Goal: Navigation & Orientation: Find specific page/section

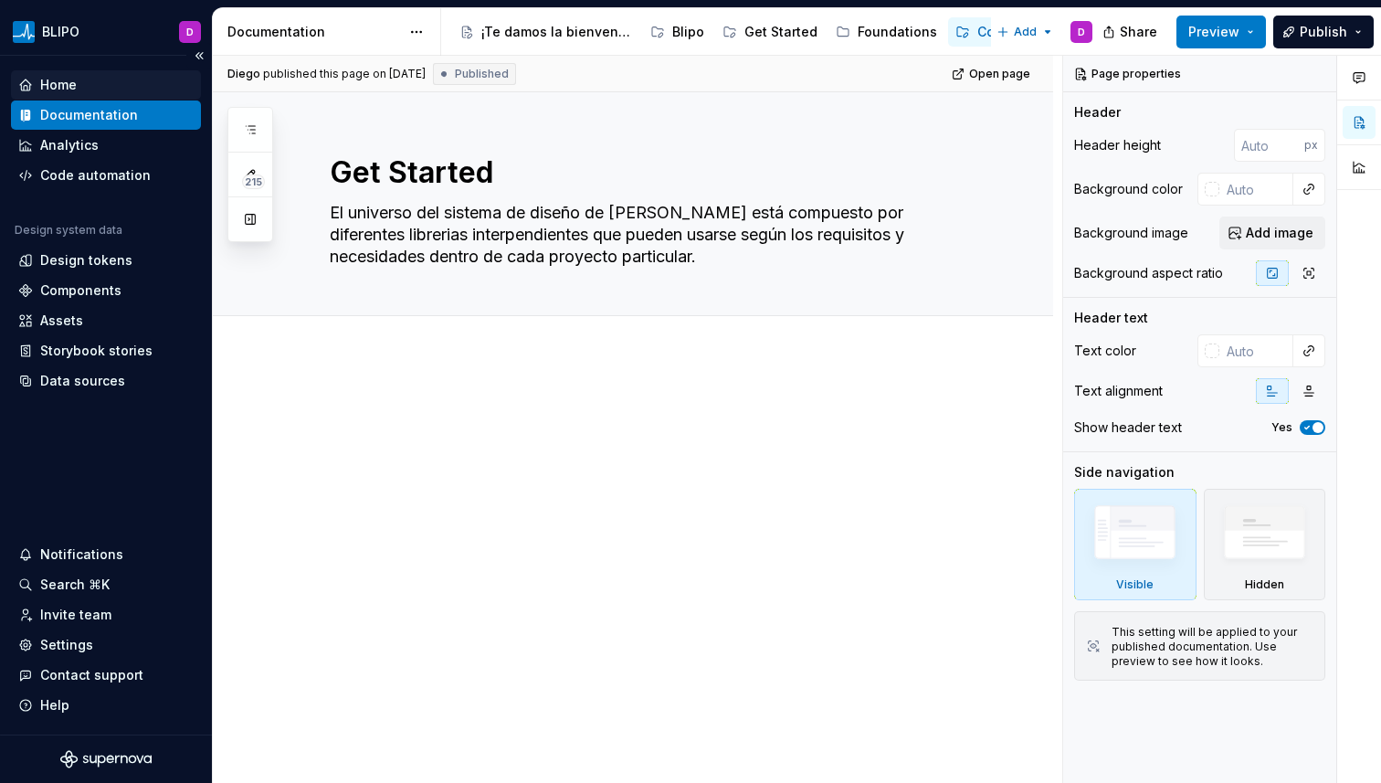
click at [56, 79] on div "Home" at bounding box center [58, 85] width 37 height 18
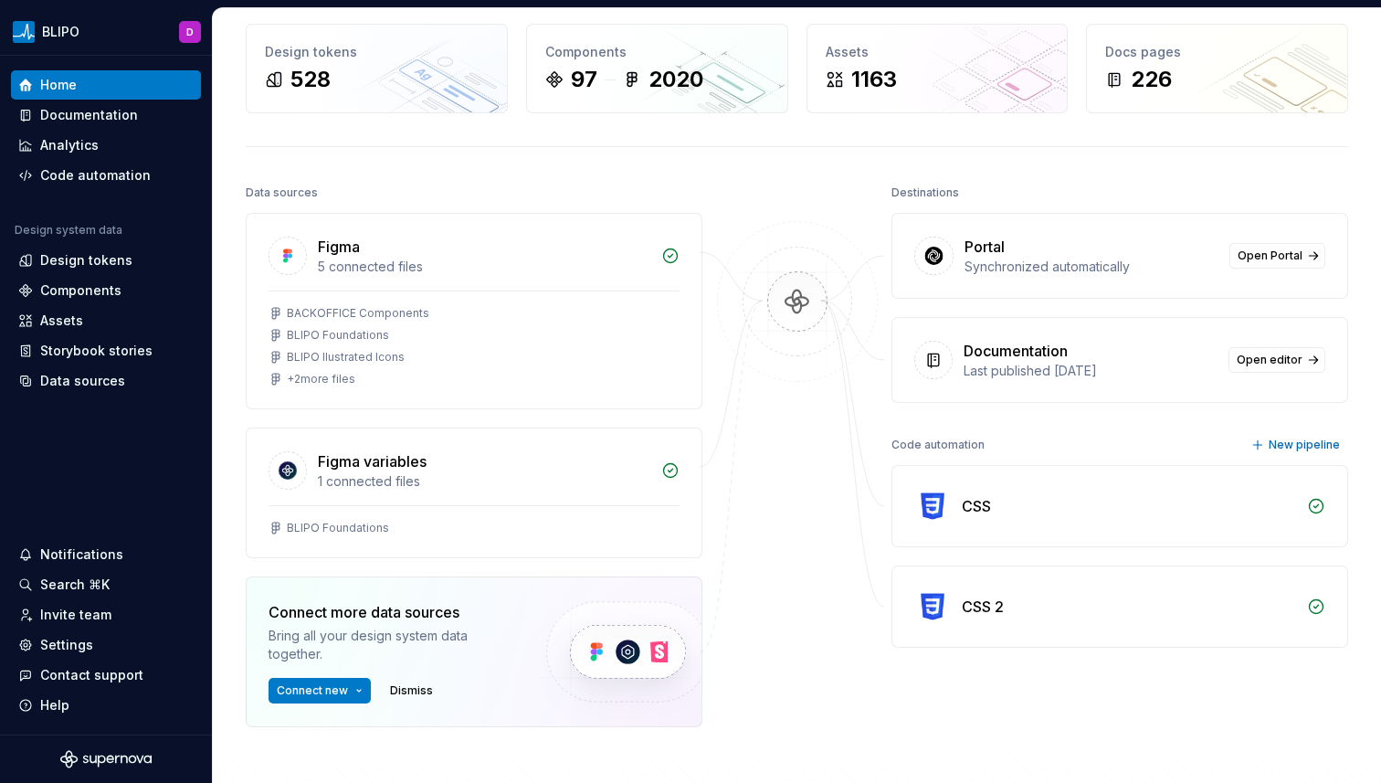
scroll to position [96, 0]
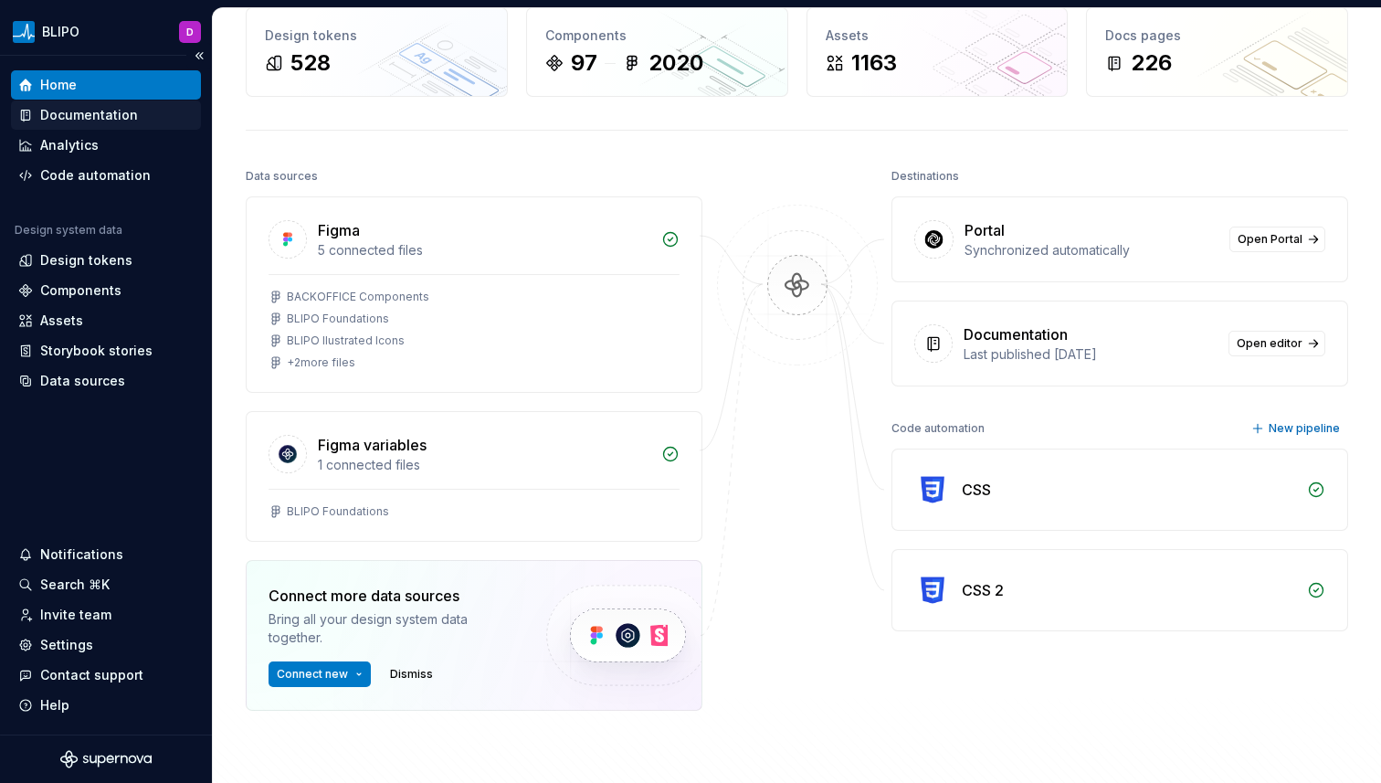
click at [71, 114] on div "Documentation" at bounding box center [89, 115] width 98 height 18
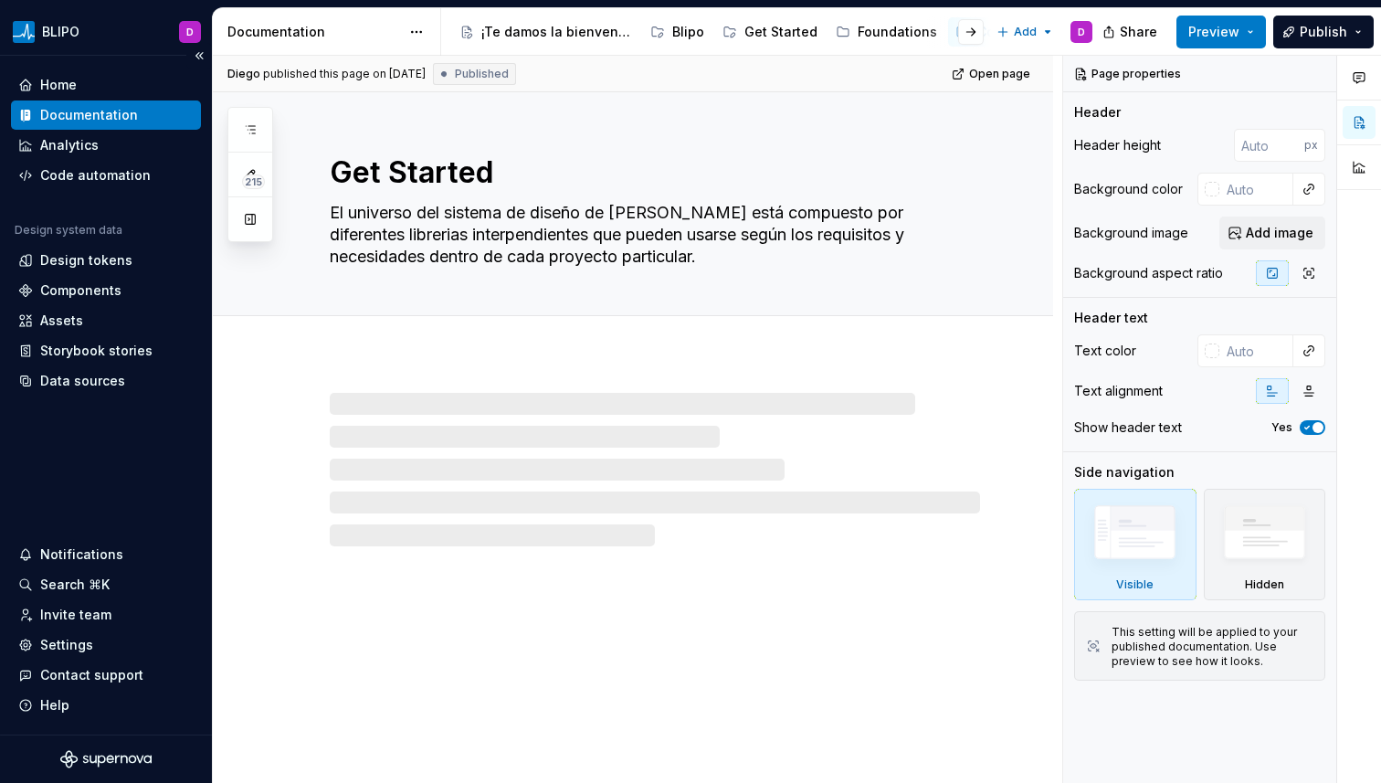
type textarea "*"
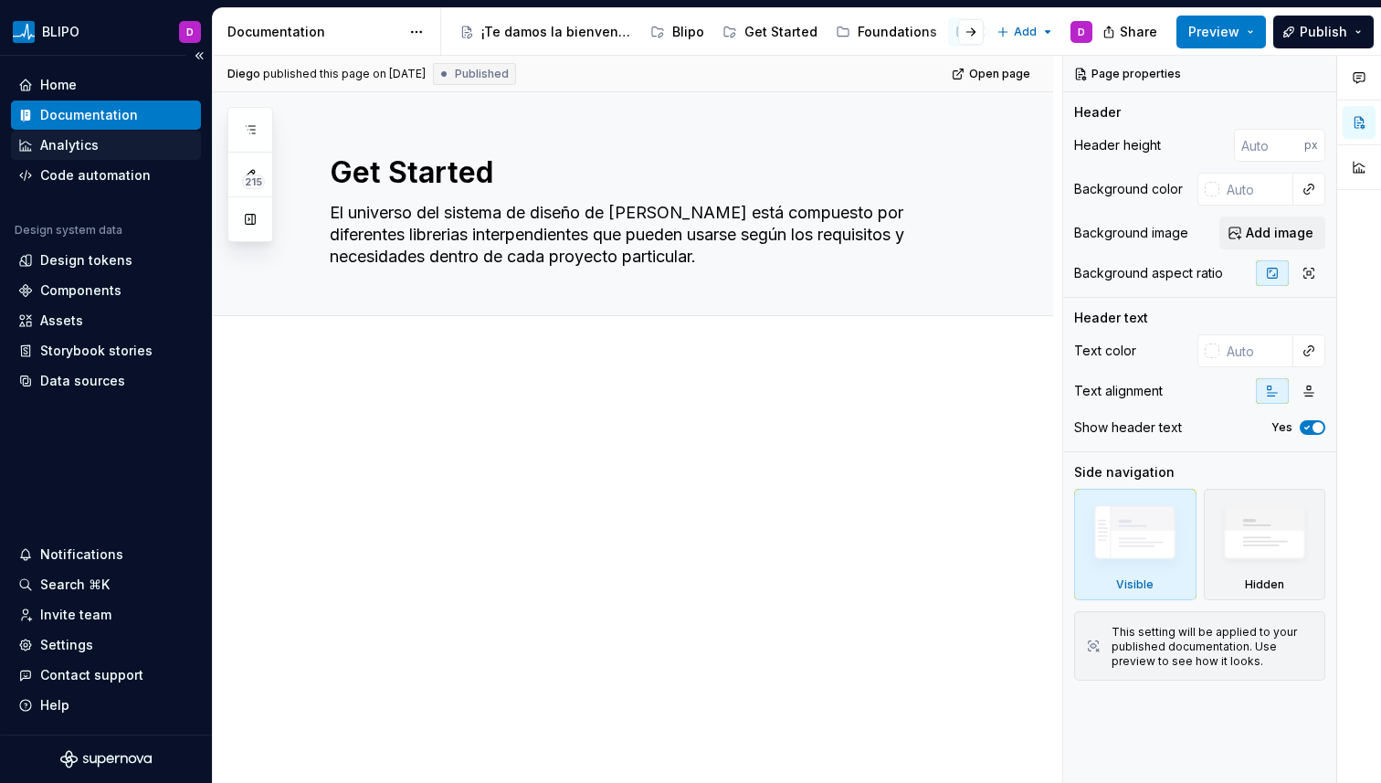
click at [62, 142] on div "Analytics" at bounding box center [69, 145] width 58 height 18
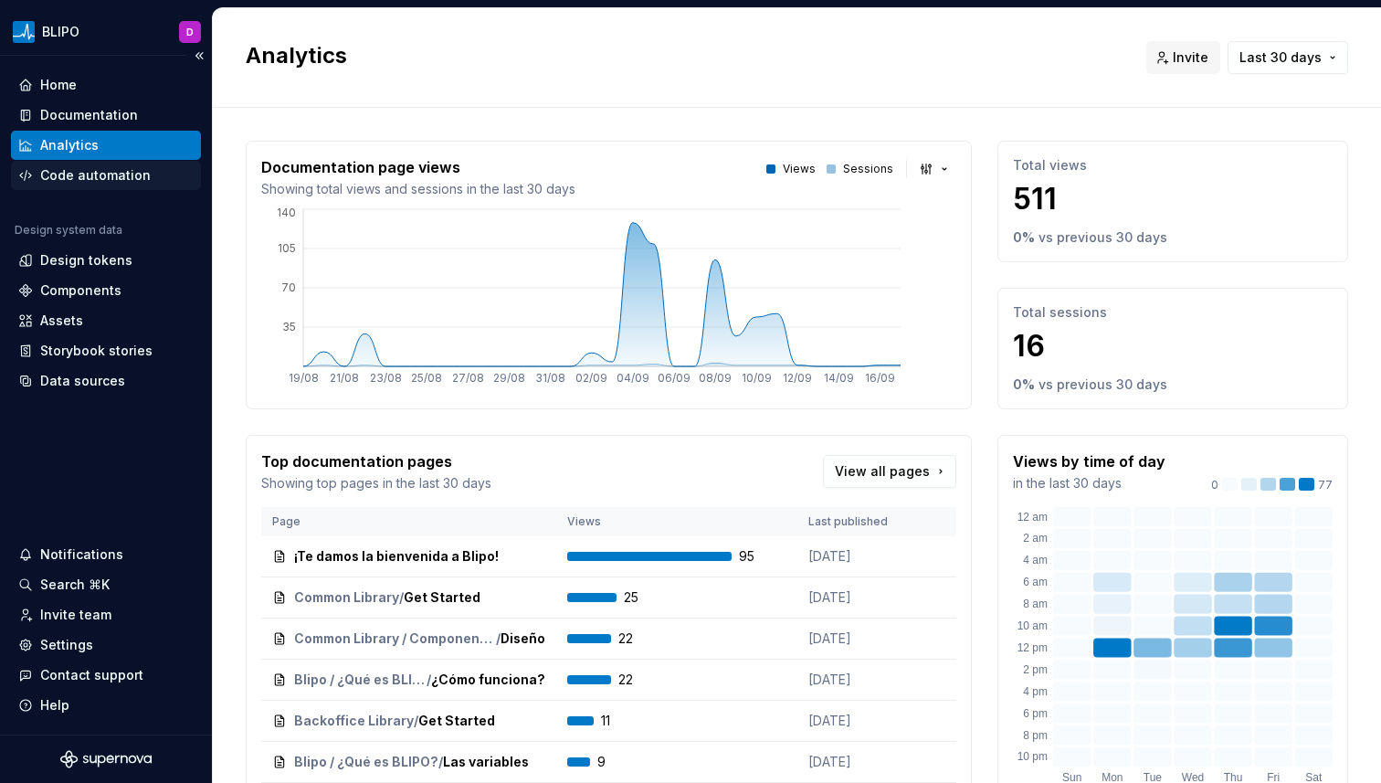
click at [116, 169] on div "Code automation" at bounding box center [95, 175] width 111 height 18
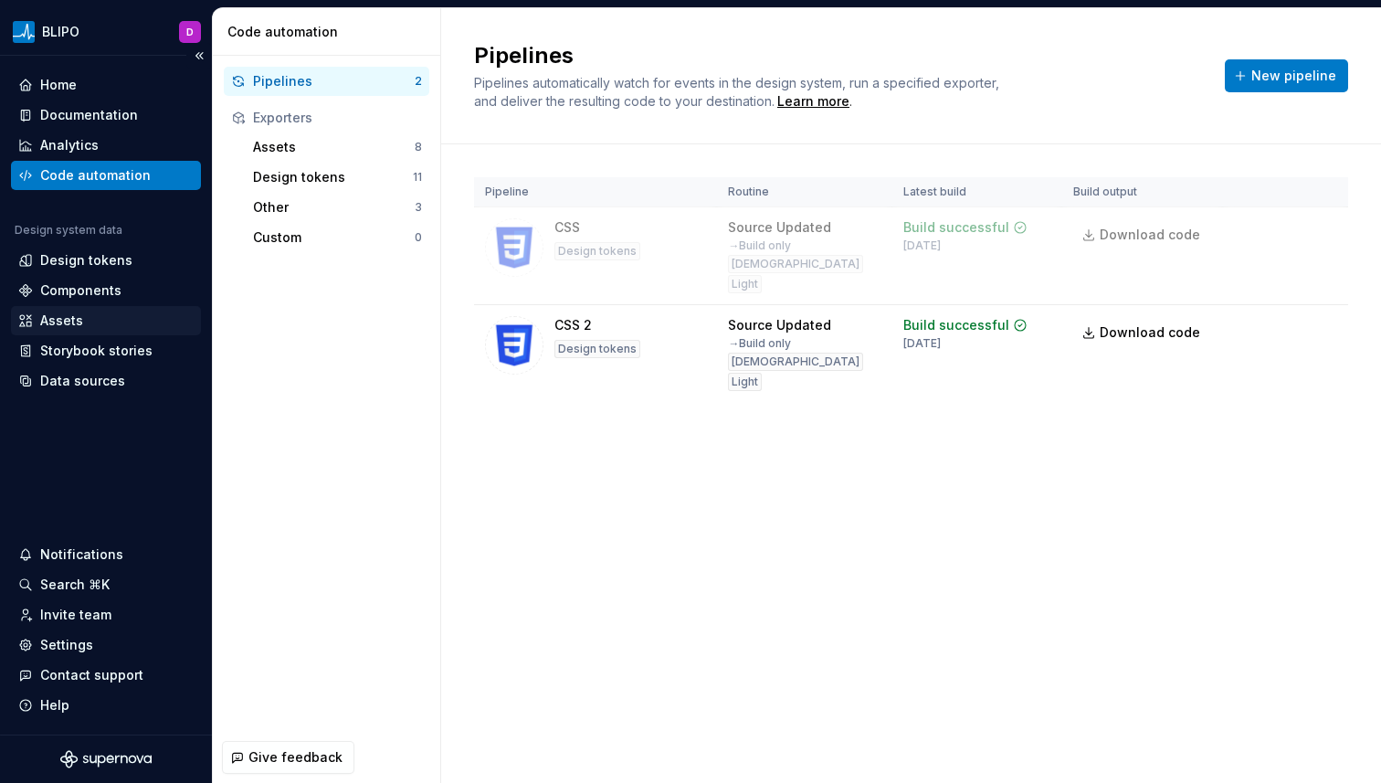
click at [51, 311] on div "Assets" at bounding box center [61, 320] width 43 height 18
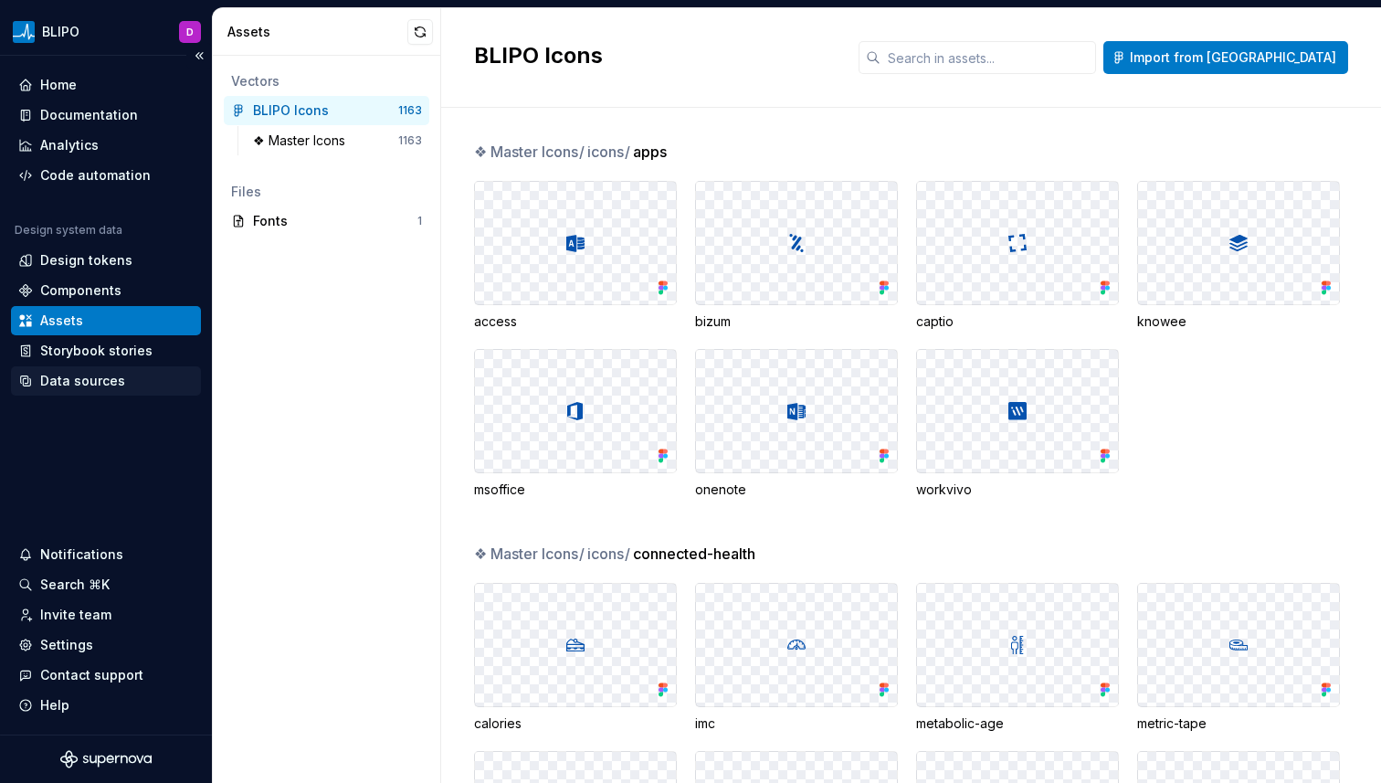
click at [101, 394] on div "Data sources" at bounding box center [106, 380] width 190 height 29
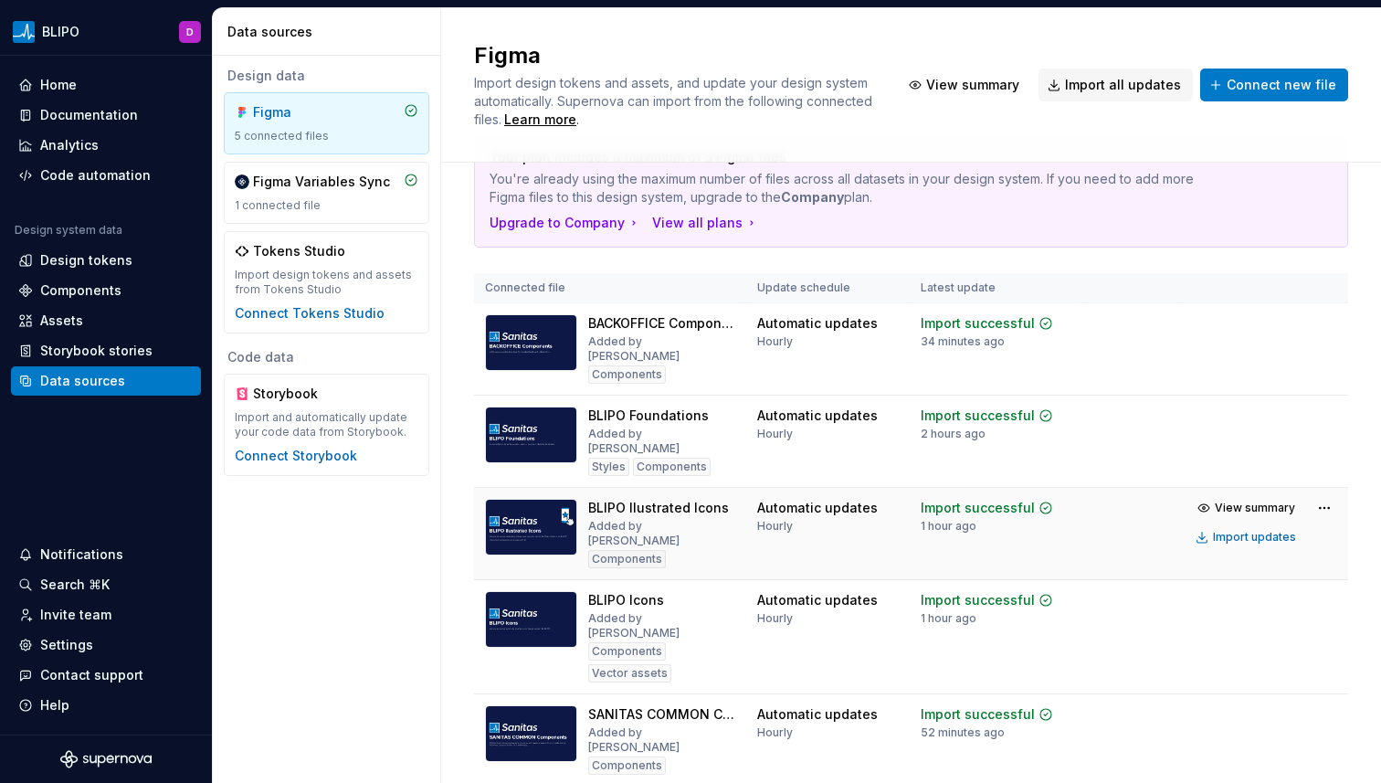
scroll to position [69, 0]
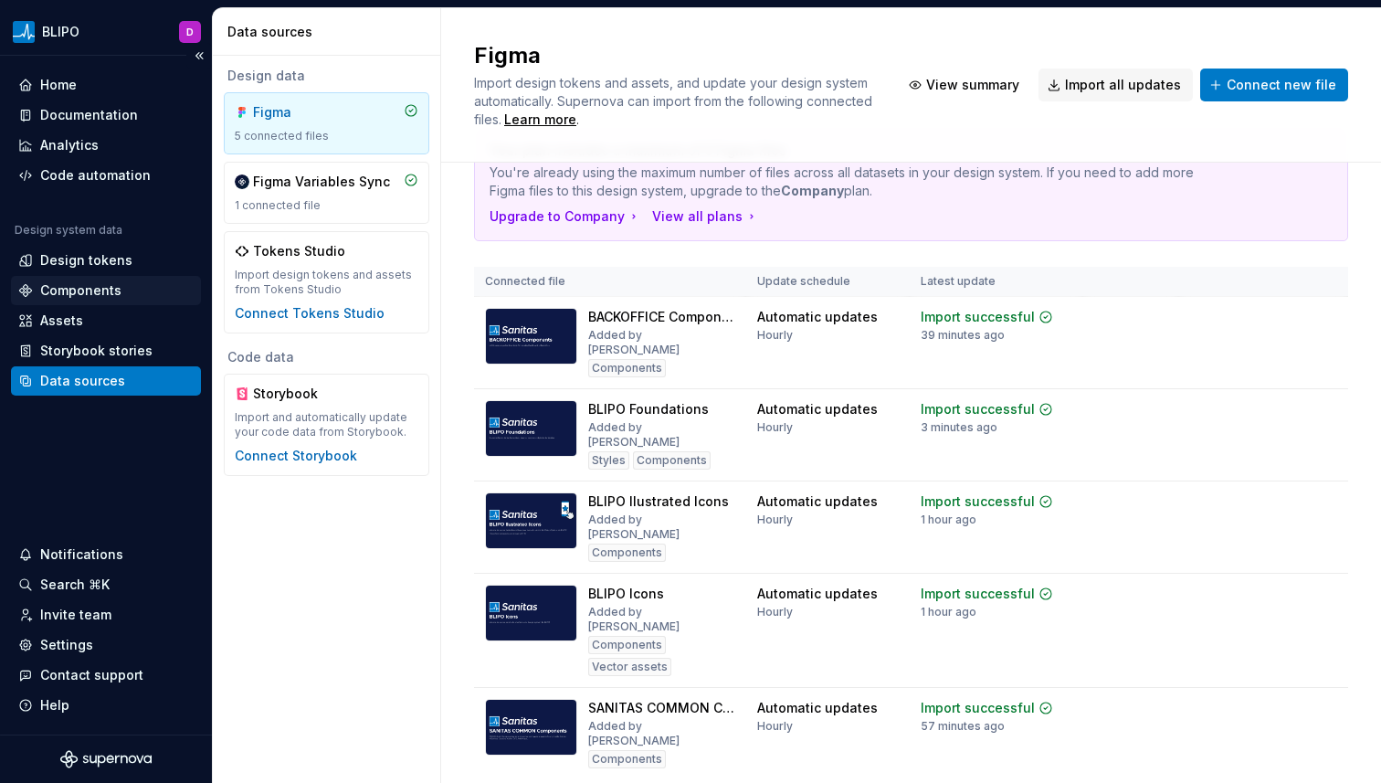
click at [90, 291] on div "Components" at bounding box center [80, 290] width 81 height 18
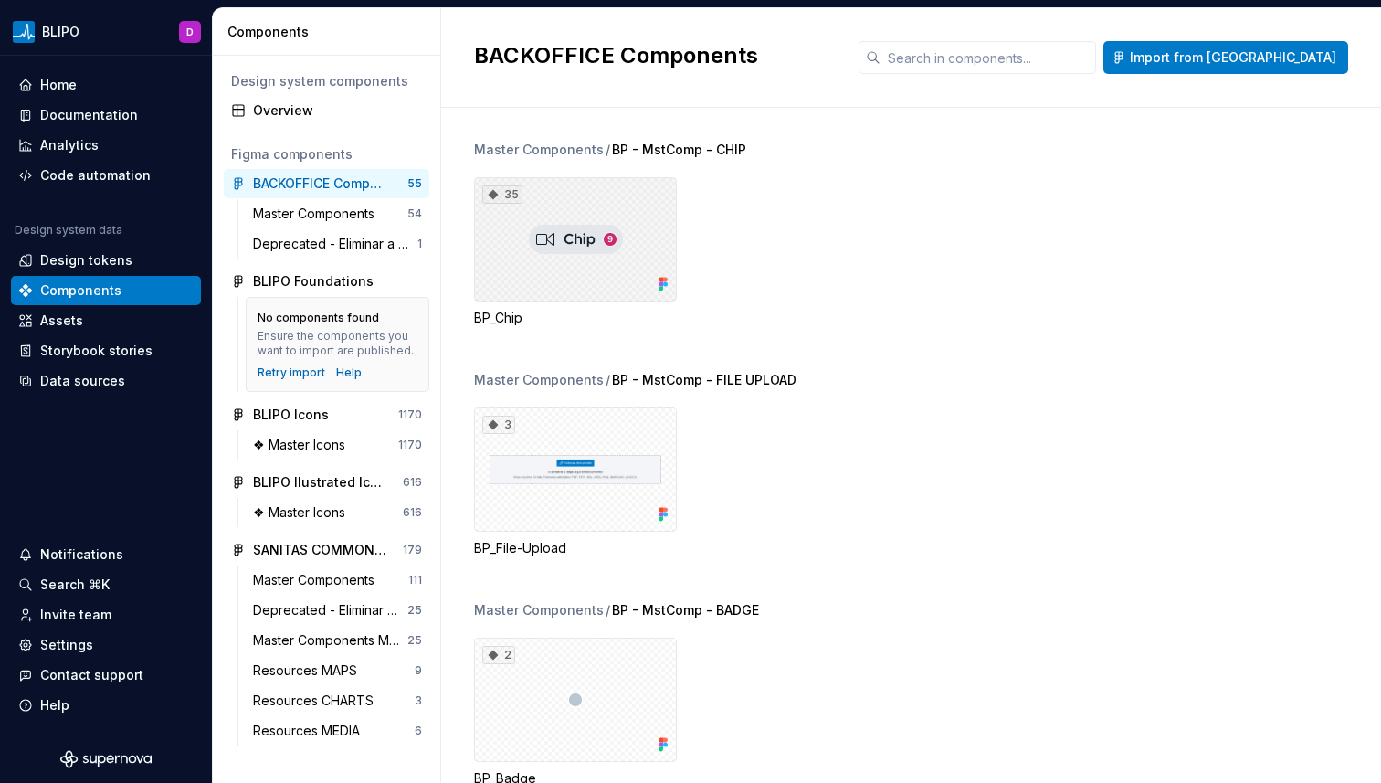
click at [655, 195] on div "35" at bounding box center [575, 239] width 203 height 124
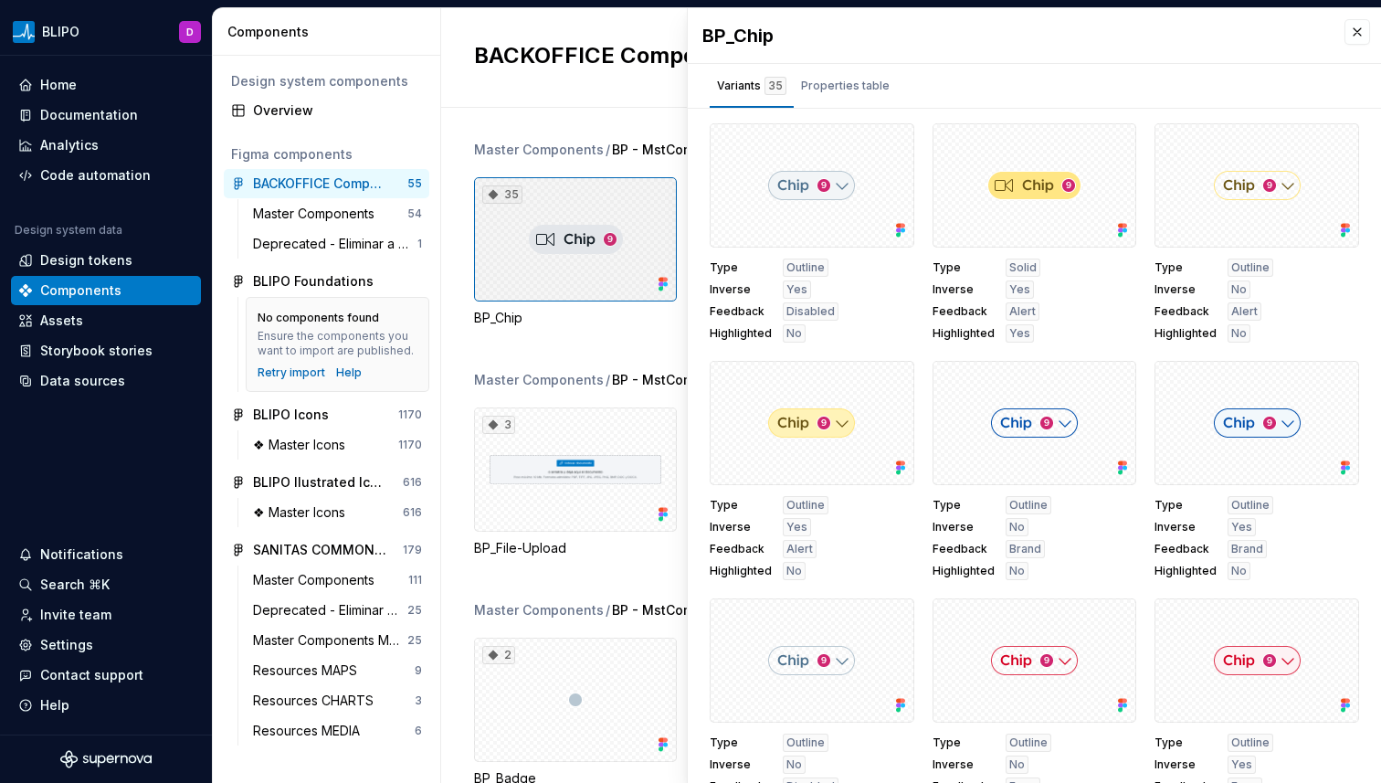
click at [575, 248] on div "35" at bounding box center [575, 239] width 203 height 124
click at [1348, 37] on button "button" at bounding box center [1358, 32] width 26 height 26
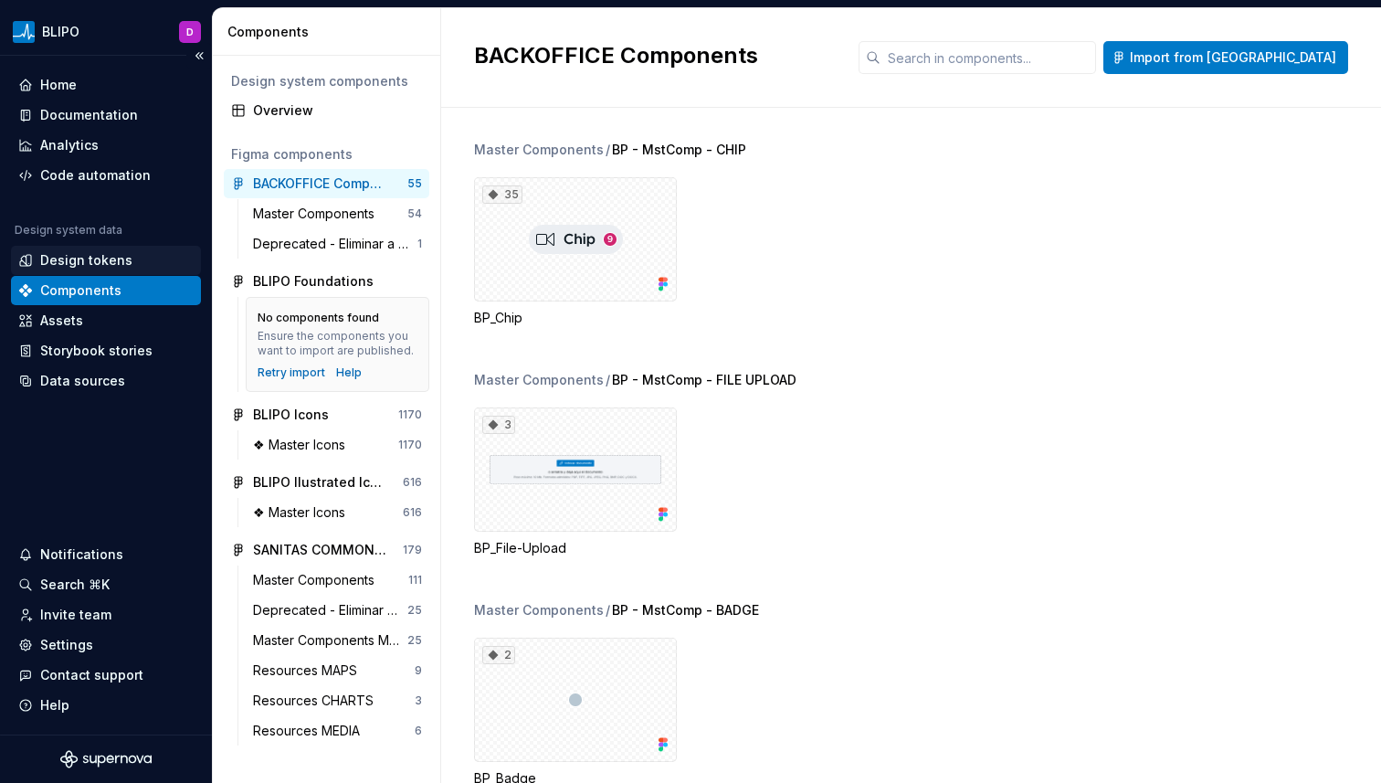
click at [92, 264] on div "Design tokens" at bounding box center [86, 260] width 92 height 18
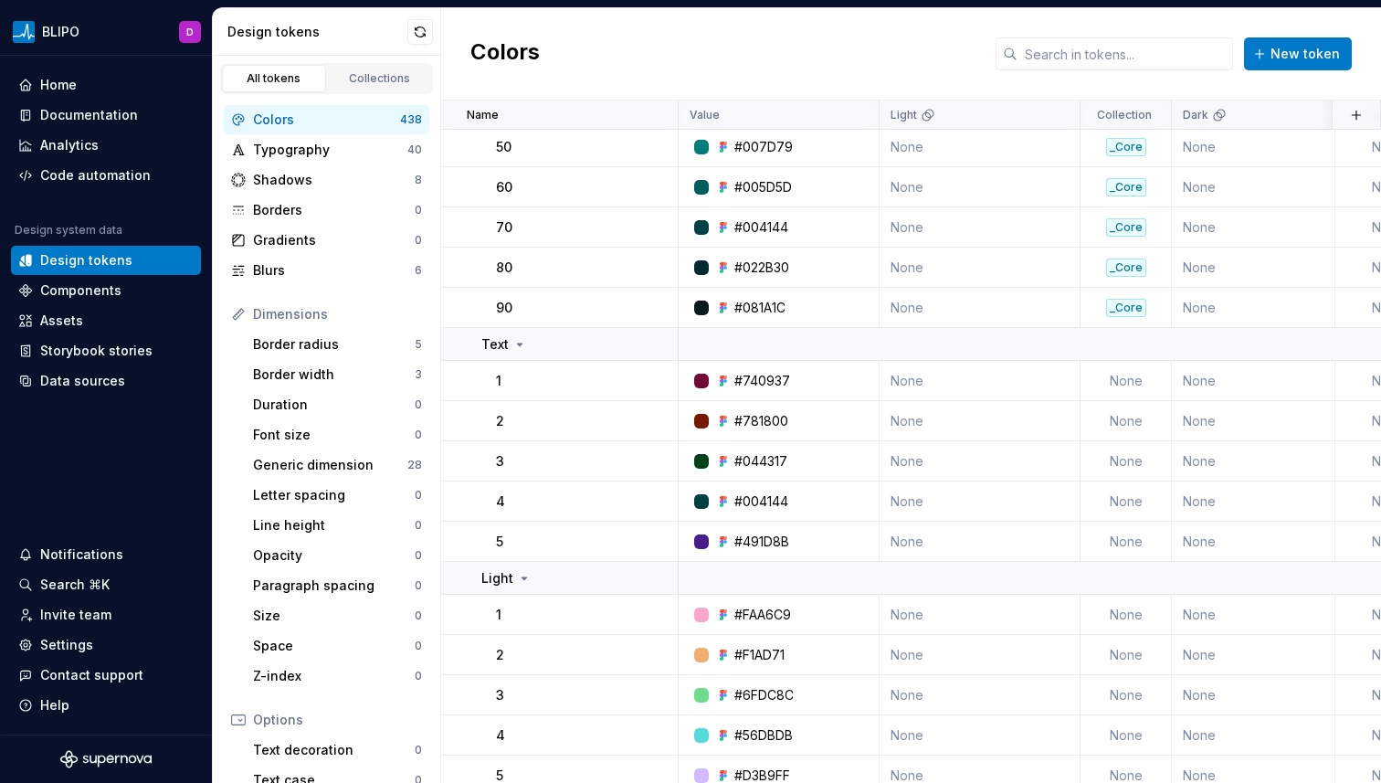
scroll to position [2464, 0]
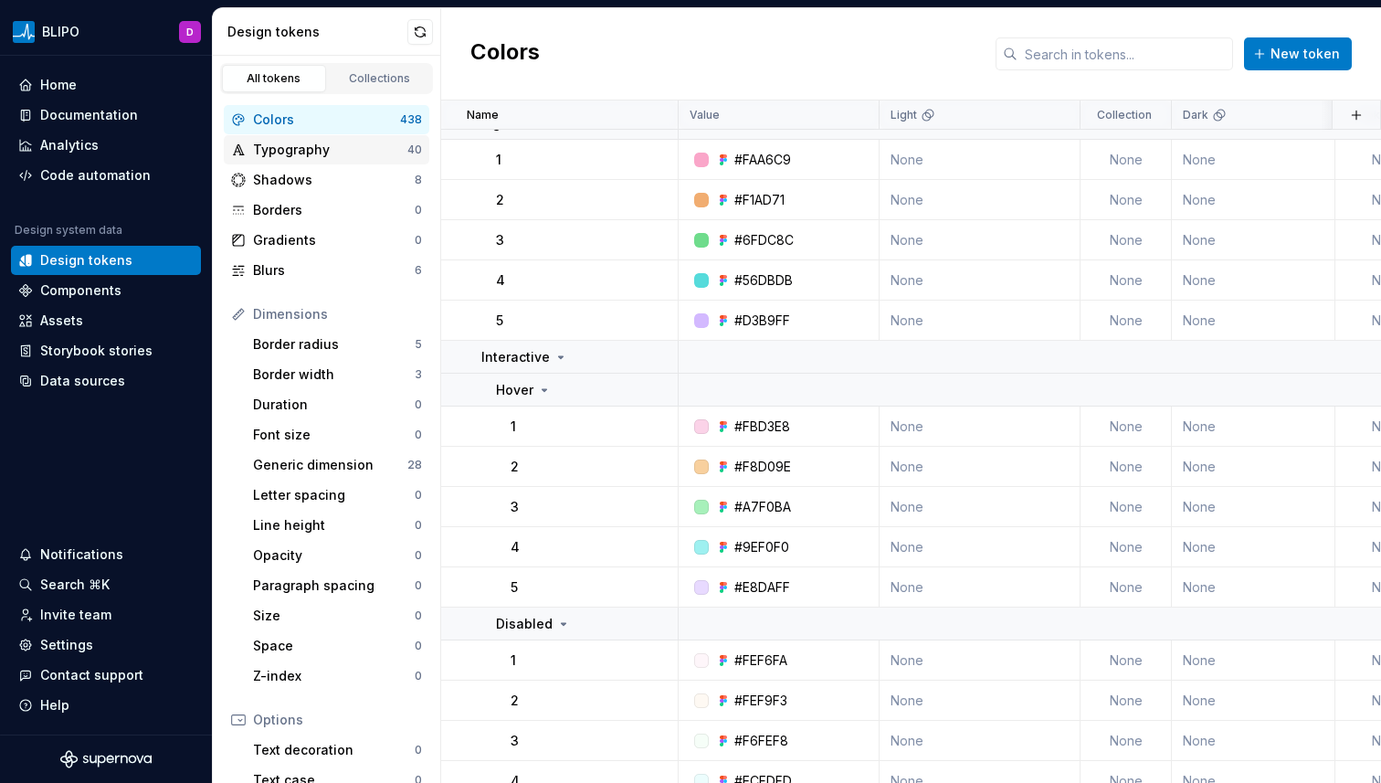
click at [316, 153] on div "Typography" at bounding box center [330, 150] width 154 height 18
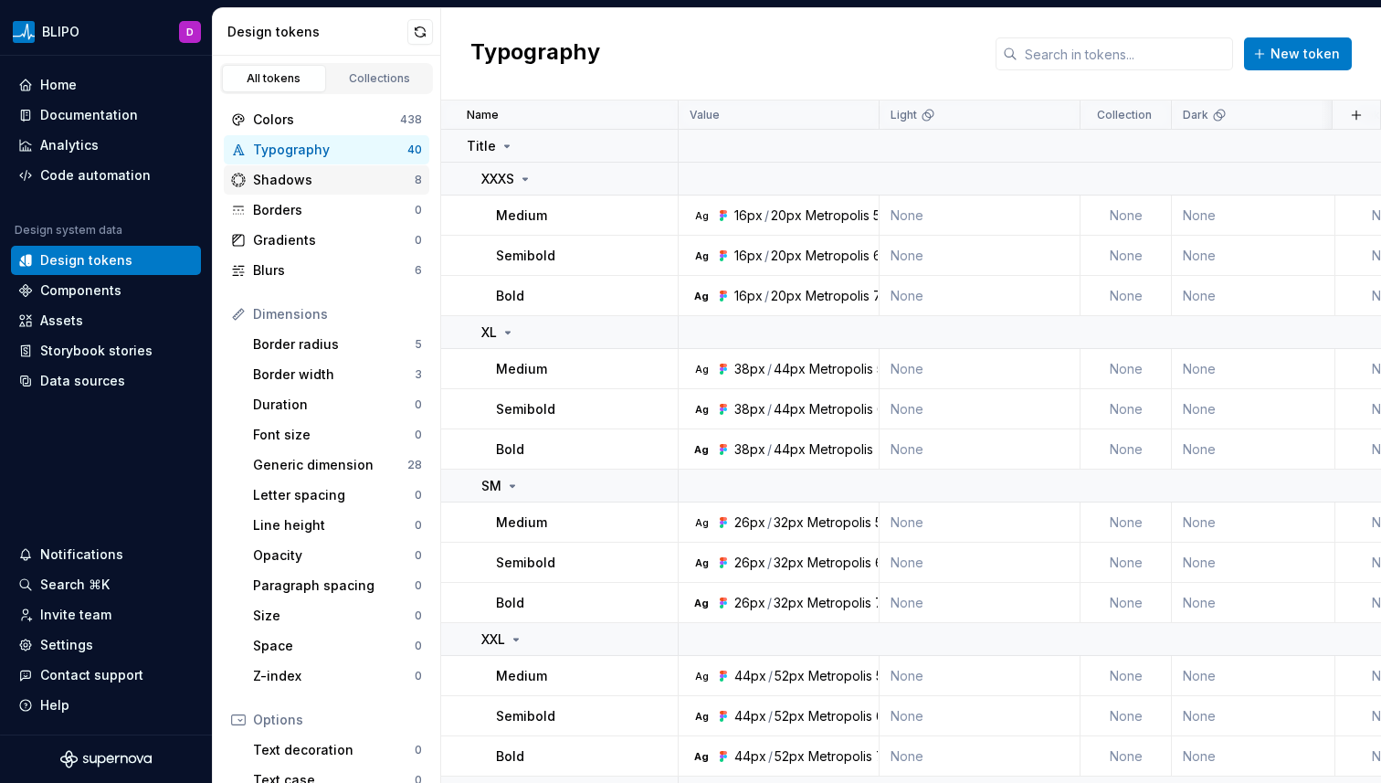
click at [316, 175] on div "Shadows" at bounding box center [334, 180] width 162 height 18
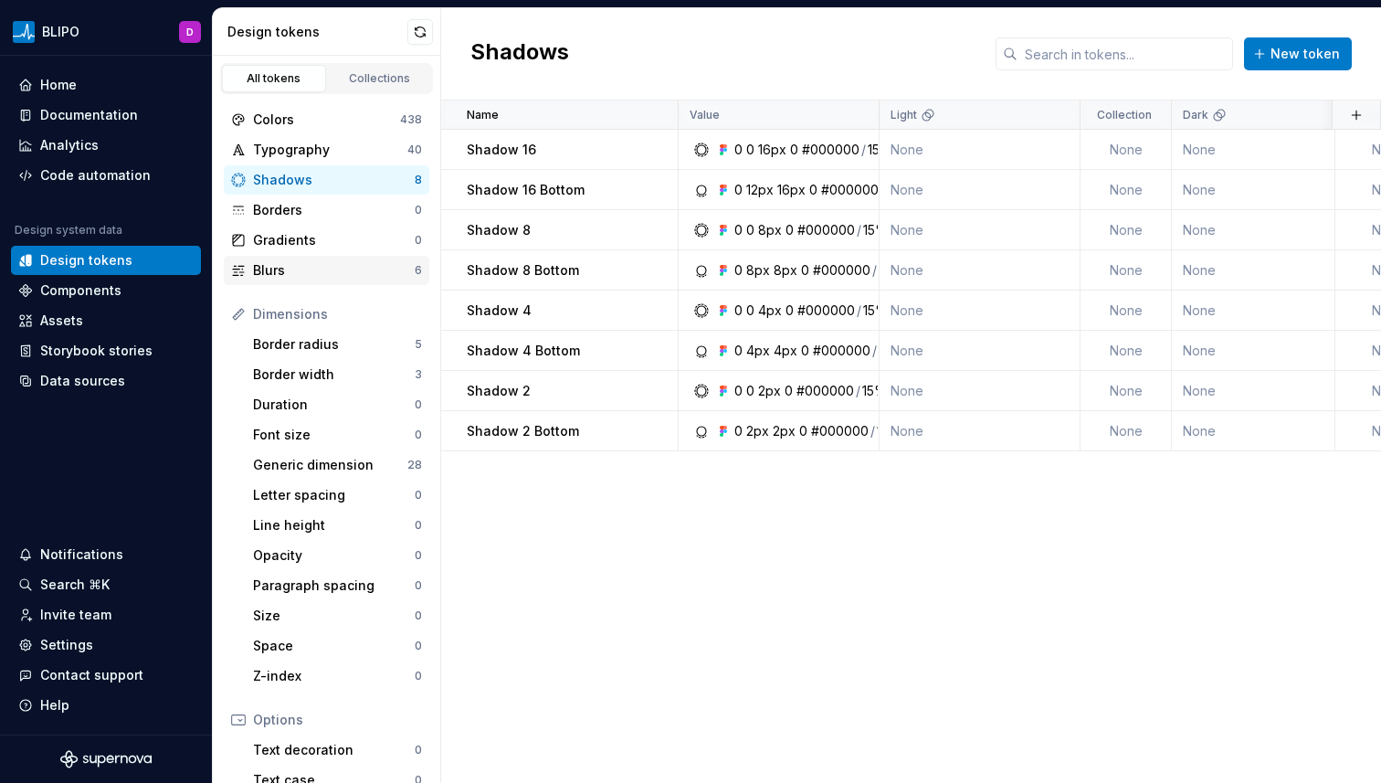
click at [316, 269] on div "Blurs" at bounding box center [334, 270] width 162 height 18
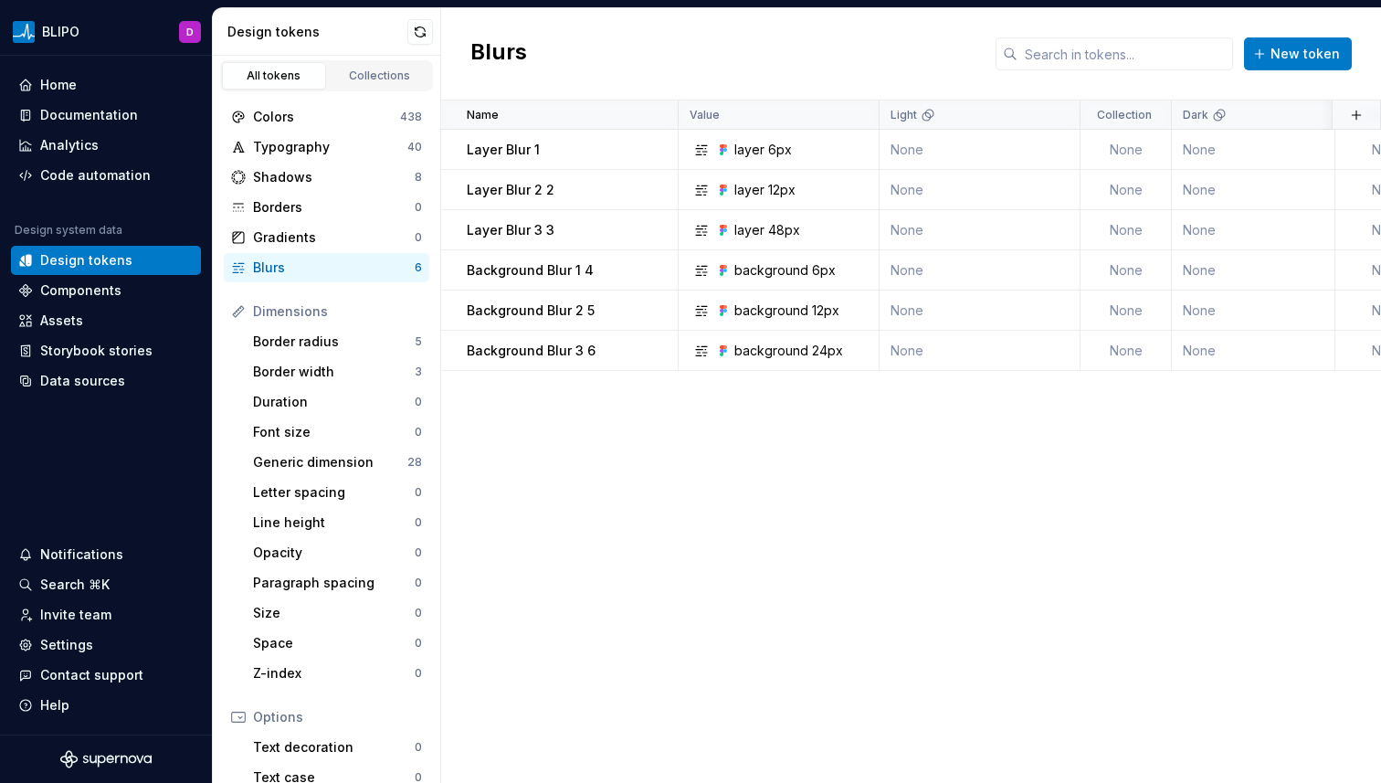
scroll to position [4, 0]
